Goal: Task Accomplishment & Management: Manage account settings

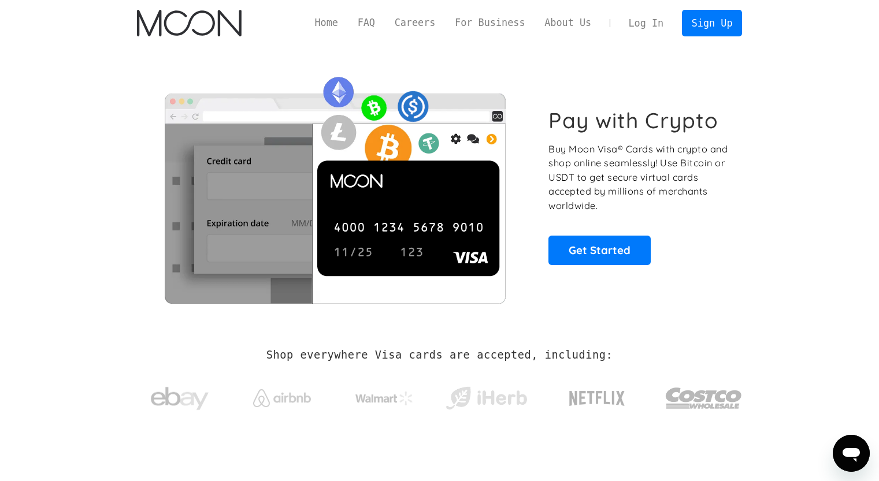
click at [646, 25] on link "Log In" at bounding box center [646, 22] width 54 height 25
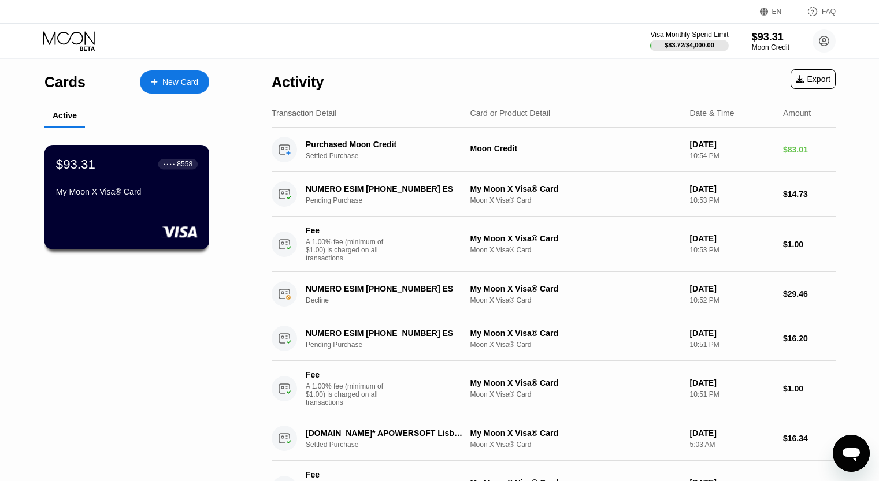
click at [169, 183] on div "$93.31 ● ● ● ● 8558 My Moon X Visa® Card" at bounding box center [127, 179] width 142 height 44
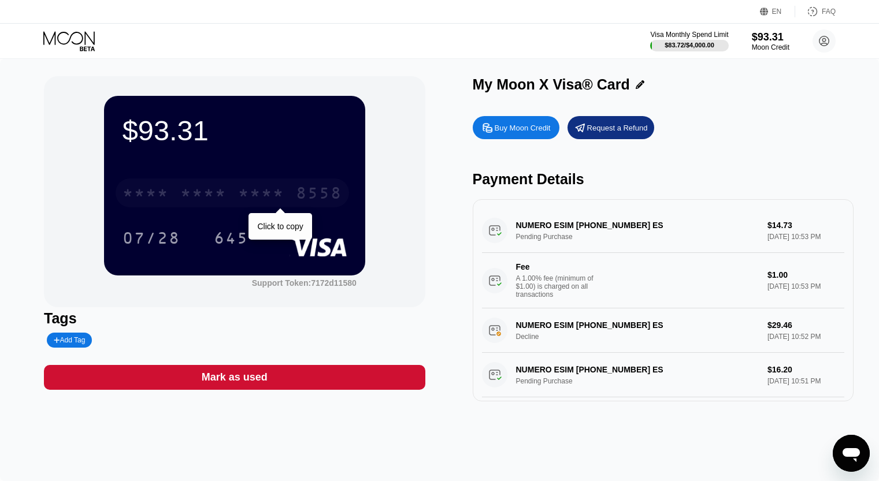
click at [268, 198] on div "* * * *" at bounding box center [261, 194] width 46 height 18
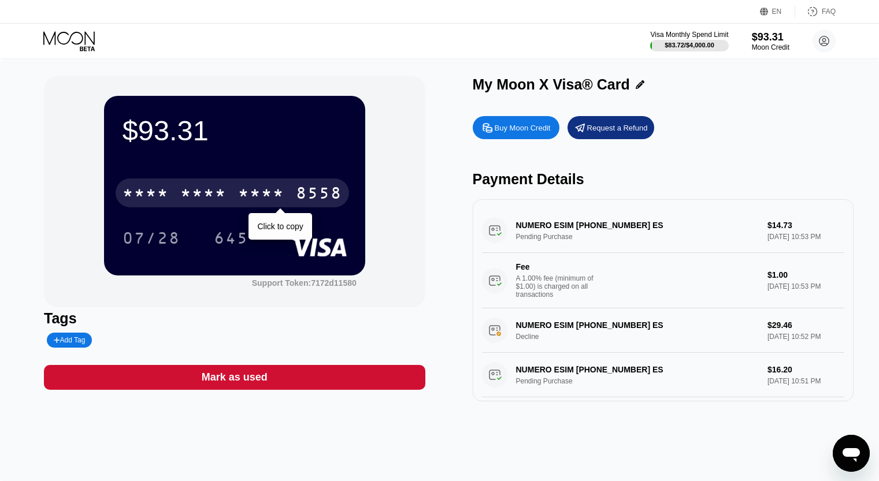
click at [260, 202] on div "* * * *" at bounding box center [261, 194] width 46 height 18
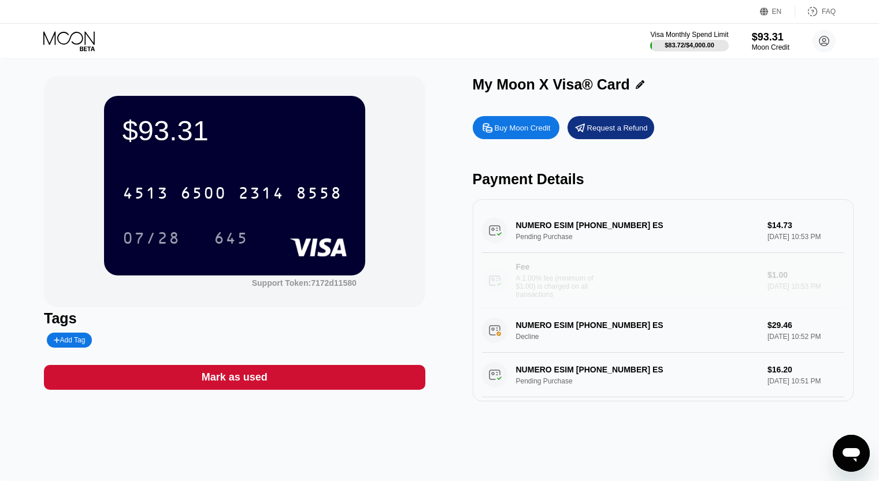
click at [572, 297] on div "A 1.00% fee (minimum of $1.00) is charged on all transactions" at bounding box center [559, 286] width 87 height 24
